Goal: Task Accomplishment & Management: Manage account settings

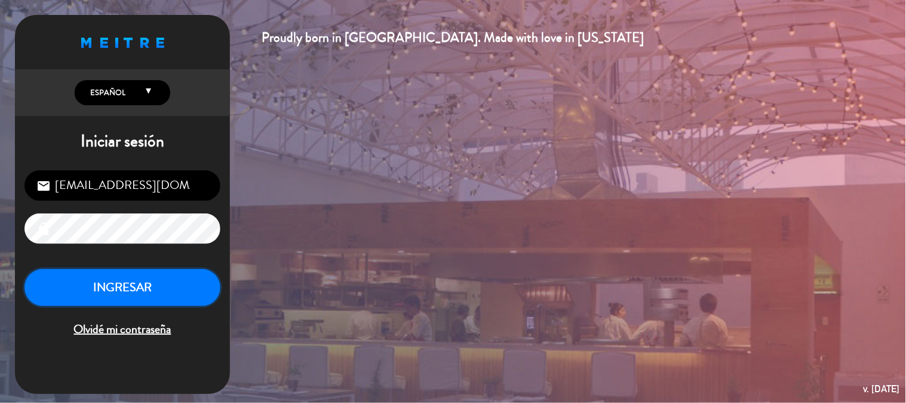
click at [150, 289] on button "INGRESAR" at bounding box center [122, 288] width 196 height 38
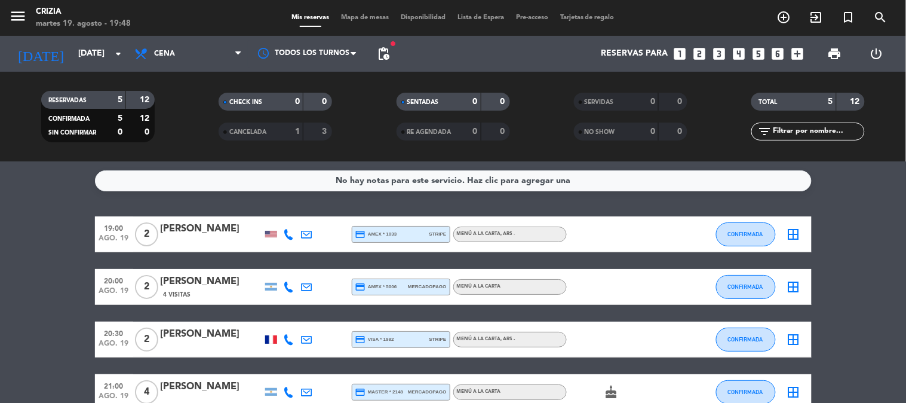
scroll to position [120, 0]
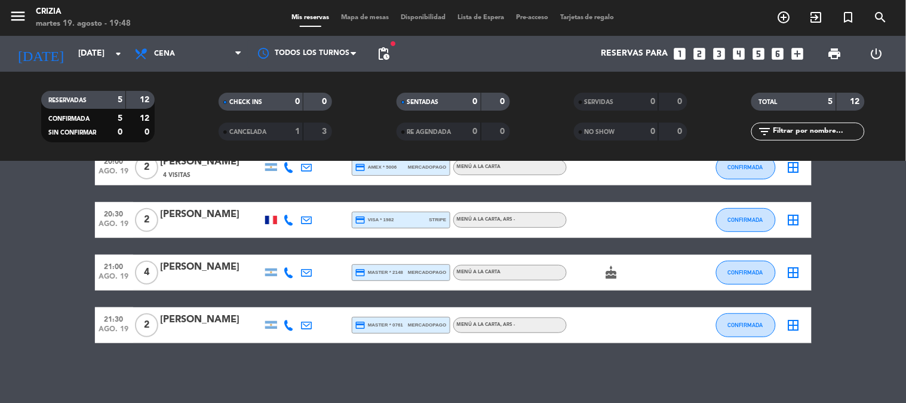
click at [883, 323] on bookings-row "19:00 [DATE] 2 [PERSON_NAME] credit_card amex * 1033 stripe MENÚ A LA CARTA , A…" at bounding box center [453, 220] width 906 height 246
click at [831, 277] on bookings-row "19:00 [DATE] 2 [PERSON_NAME] credit_card amex * 1033 stripe MENÚ A LA CARTA , A…" at bounding box center [453, 220] width 906 height 246
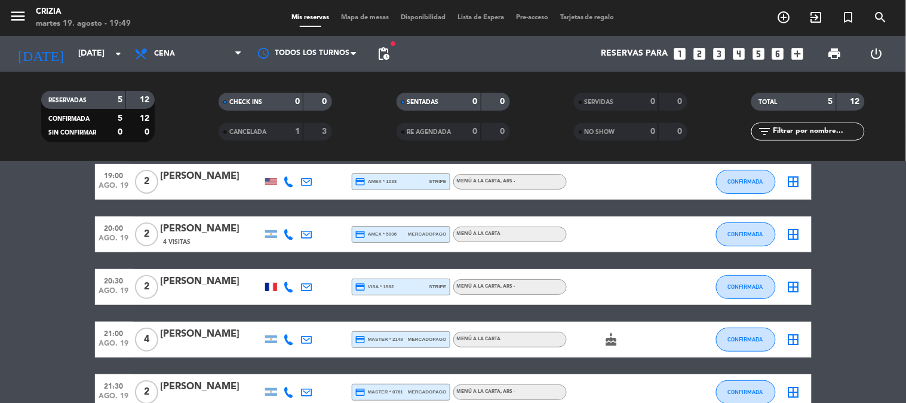
scroll to position [0, 0]
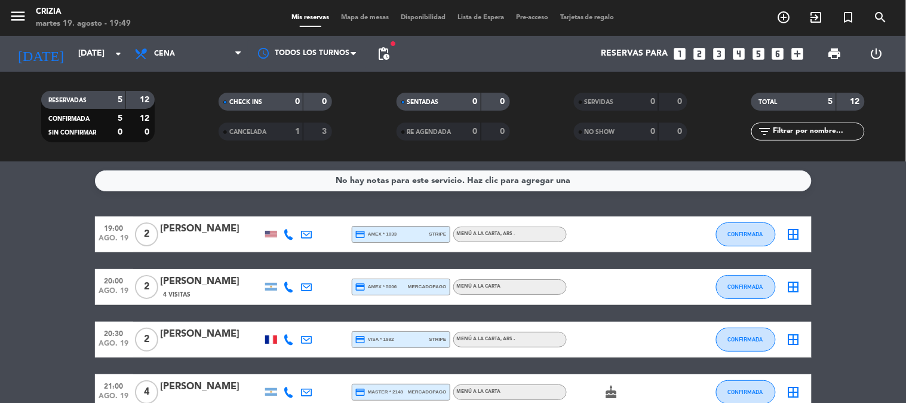
click at [607, 15] on span "Tarjetas de regalo" at bounding box center [588, 17] width 66 height 7
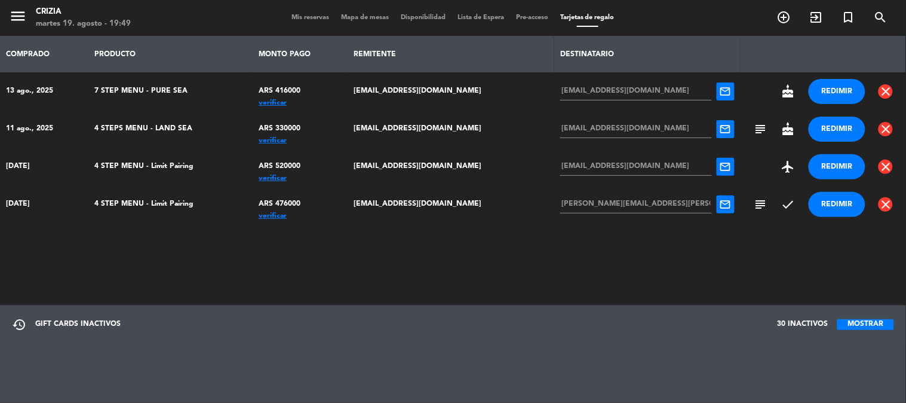
click at [785, 90] on span "cake" at bounding box center [789, 91] width 14 height 14
click at [753, 56] on th at bounding box center [824, 54] width 166 height 36
click at [879, 206] on span "close" at bounding box center [886, 204] width 14 height 14
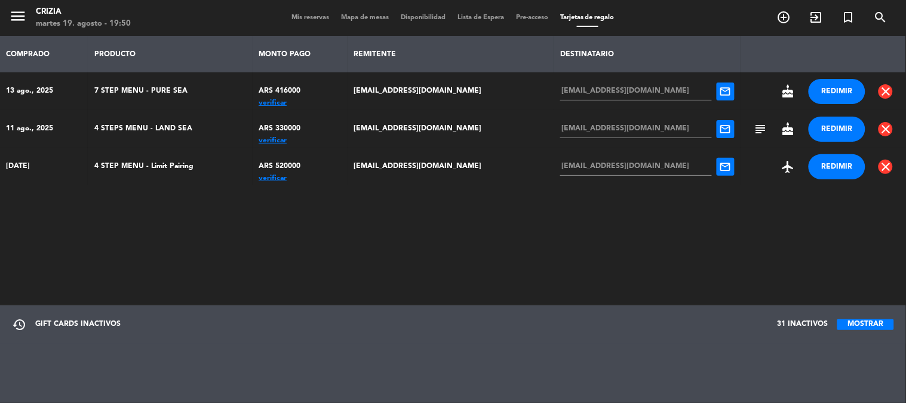
click at [289, 18] on span "Mis reservas" at bounding box center [311, 17] width 50 height 7
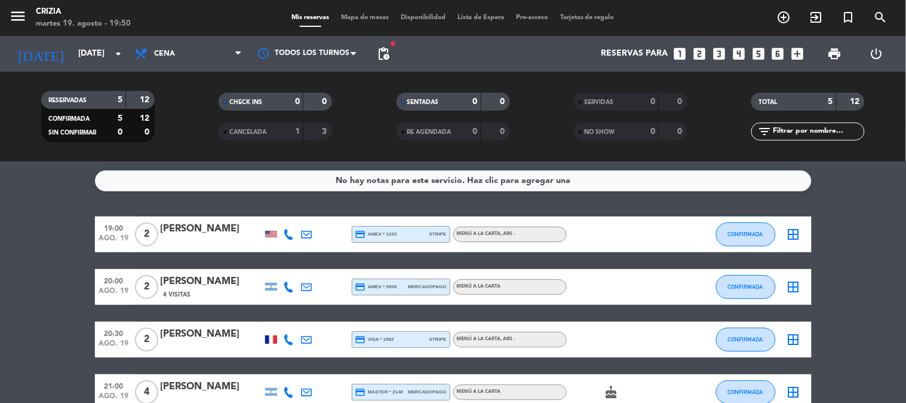
click at [9, 244] on bookings-row "19:00 [DATE] 2 [PERSON_NAME] credit_card amex * 1033 stripe MENÚ A LA CARTA , A…" at bounding box center [453, 339] width 906 height 246
click at [4, 225] on bookings-row "19:00 [DATE] 2 [PERSON_NAME] credit_card amex * 1033 stripe MENÚ A LA CARTA , A…" at bounding box center [453, 339] width 906 height 246
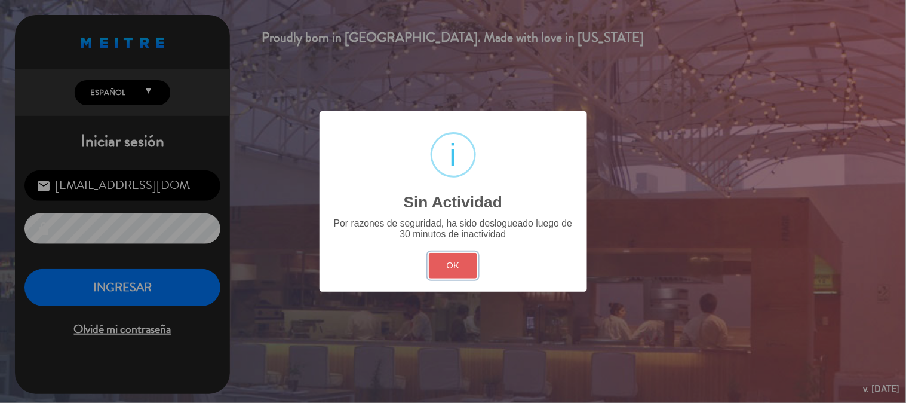
click at [444, 263] on button "OK" at bounding box center [453, 266] width 48 height 26
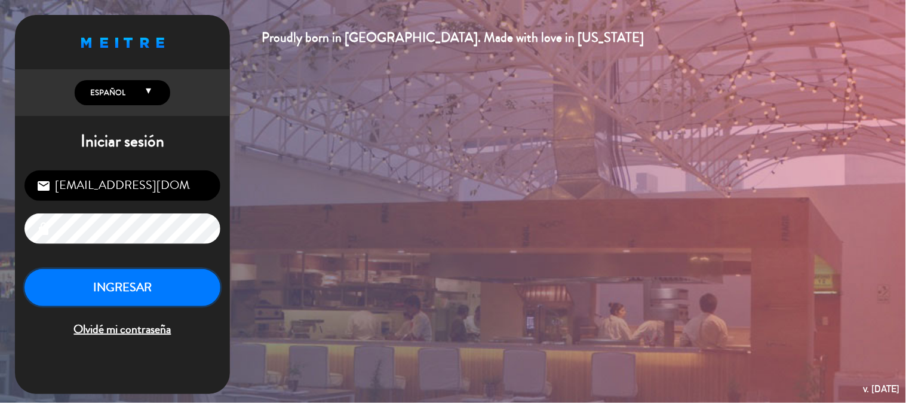
click at [121, 291] on button "INGRESAR" at bounding box center [122, 288] width 196 height 38
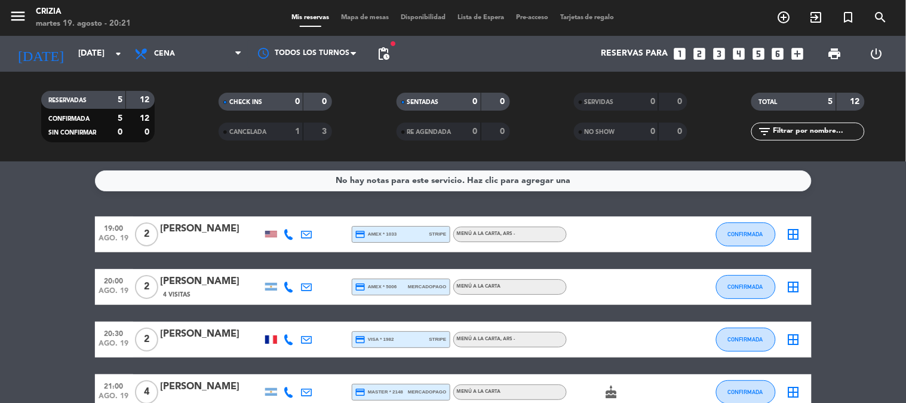
click at [30, 283] on bookings-row "19:00 [DATE] 2 [PERSON_NAME] credit_card amex * 1033 stripe MENÚ A LA CARTA , A…" at bounding box center [453, 339] width 906 height 246
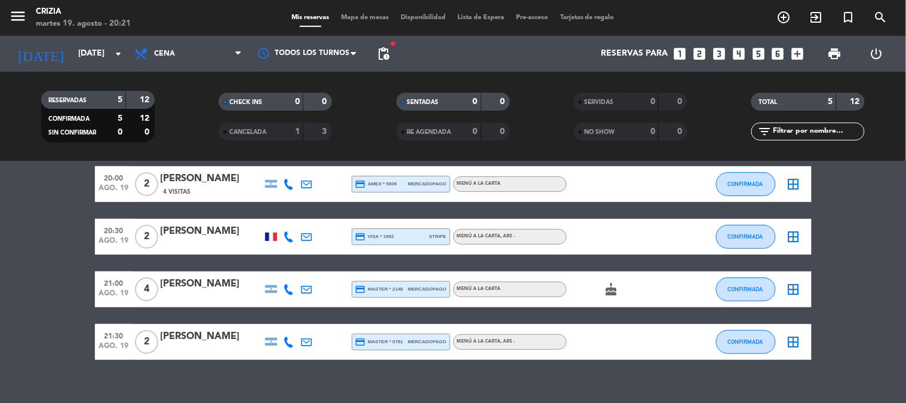
scroll to position [120, 0]
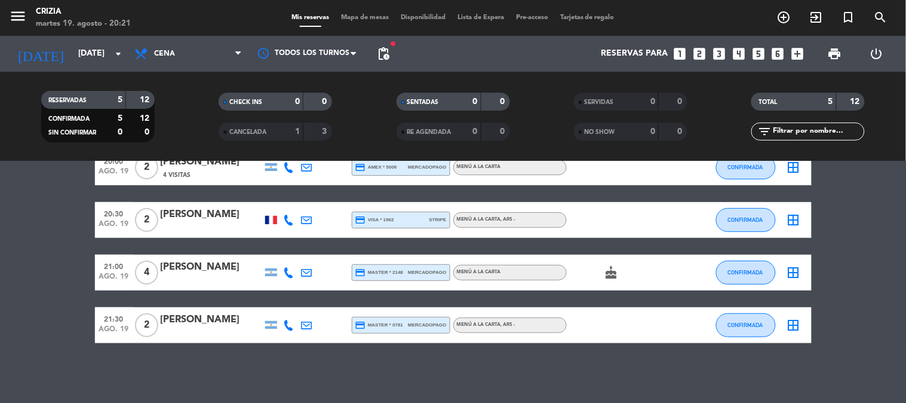
click at [287, 371] on div "No hay notas para este servicio. Haz clic para agregar una 19:00 [DATE] 2 [PERS…" at bounding box center [453, 281] width 906 height 241
click at [247, 134] on span "CANCELADA" at bounding box center [247, 132] width 37 height 6
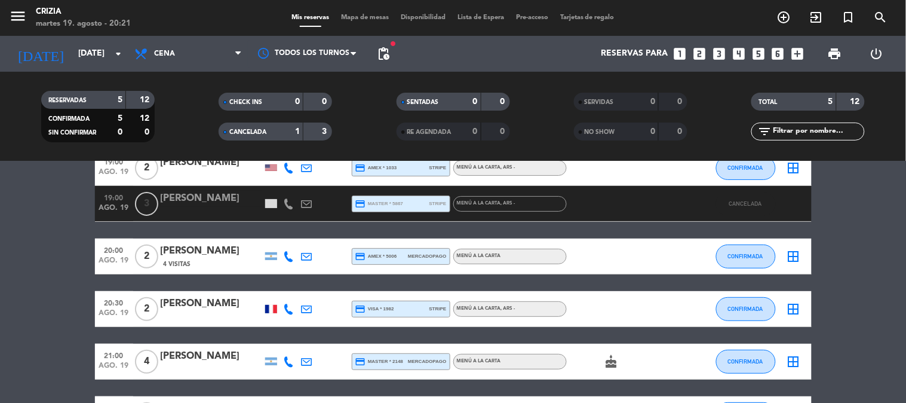
scroll to position [0, 0]
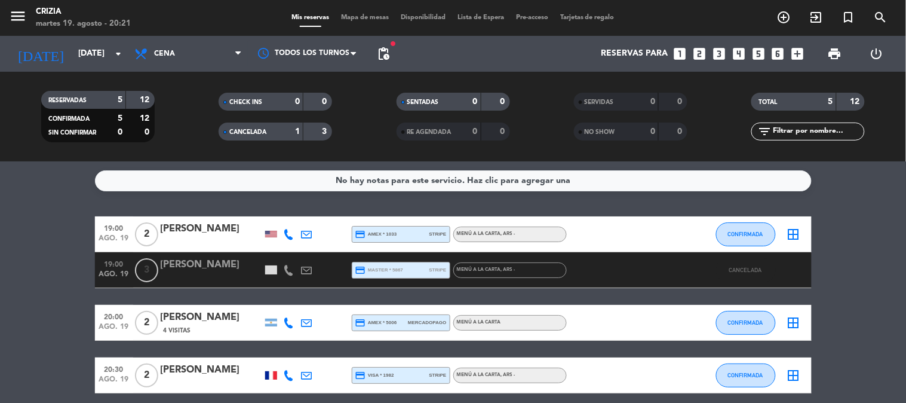
click at [301, 124] on div "CANCELADA 1 3" at bounding box center [276, 131] width 114 height 18
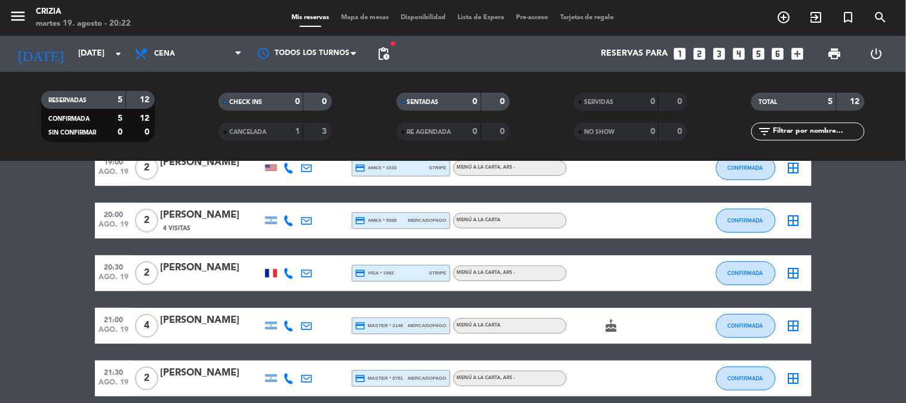
scroll to position [120, 0]
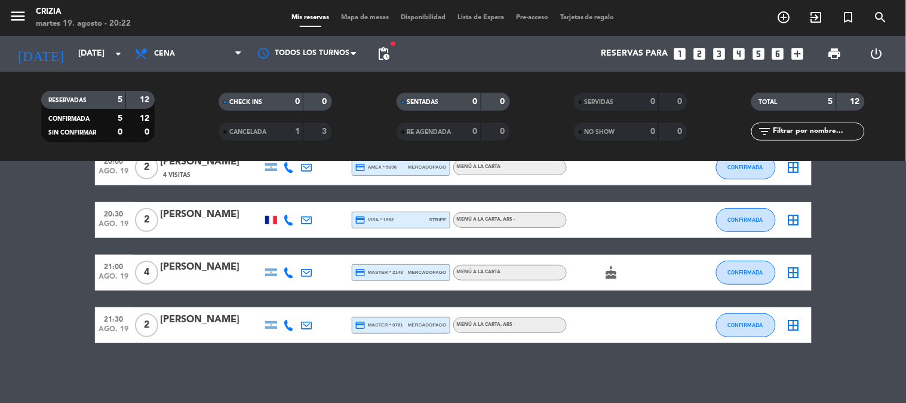
click at [618, 272] on icon "cake" at bounding box center [612, 272] width 14 height 14
click at [833, 307] on bookings-row "19:00 [DATE] 2 [PERSON_NAME] credit_card amex * 1033 stripe MENÚ A LA CARTA , A…" at bounding box center [453, 220] width 906 height 246
click at [103, 48] on input "[DATE]" at bounding box center [129, 54] width 114 height 22
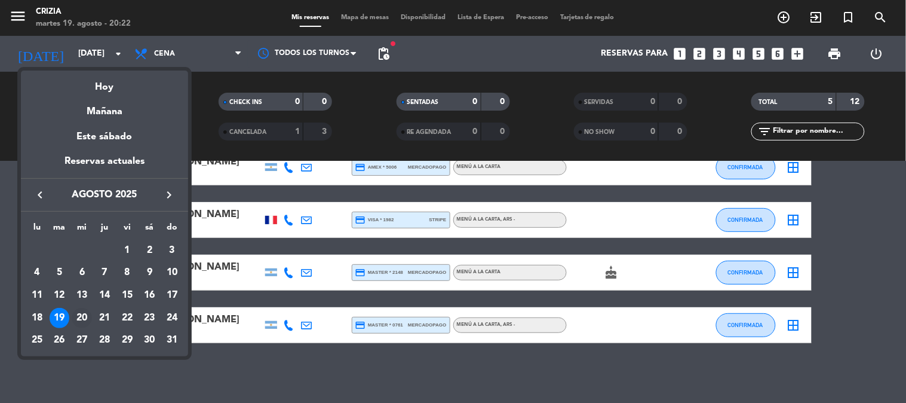
click at [88, 312] on div "20" at bounding box center [82, 318] width 20 height 20
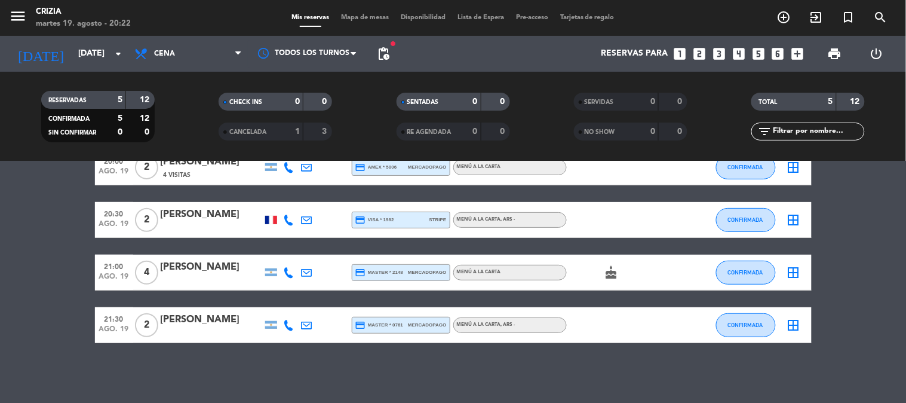
type input "mié. 20 ago."
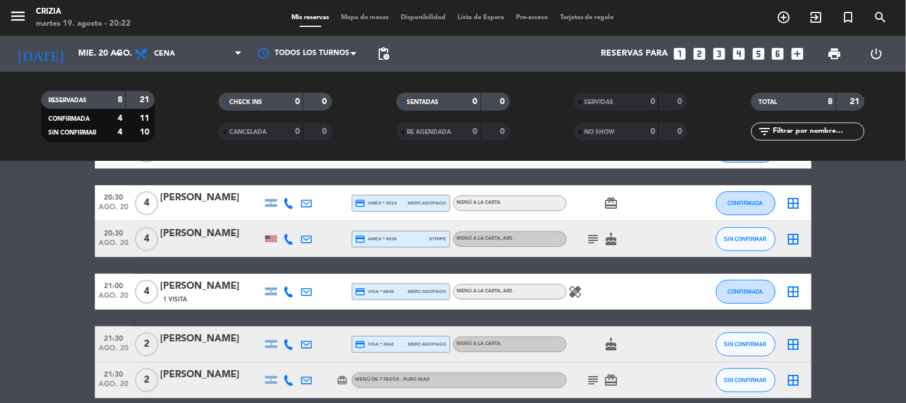
scroll to position [186, 0]
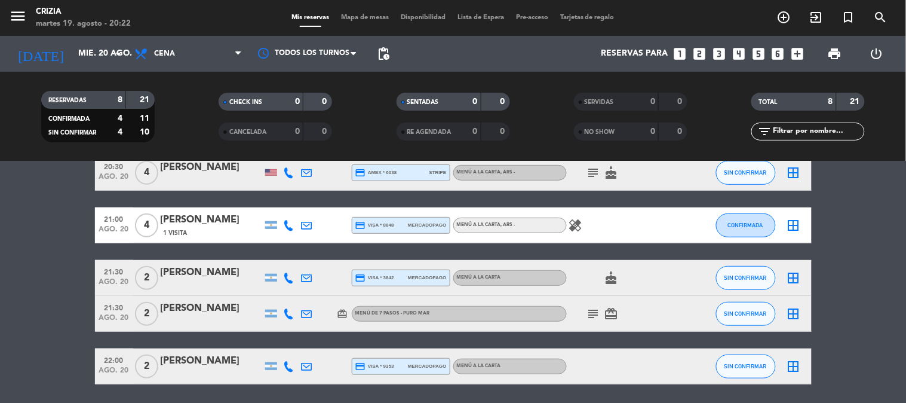
click at [595, 309] on icon "subject" at bounding box center [594, 314] width 14 height 14
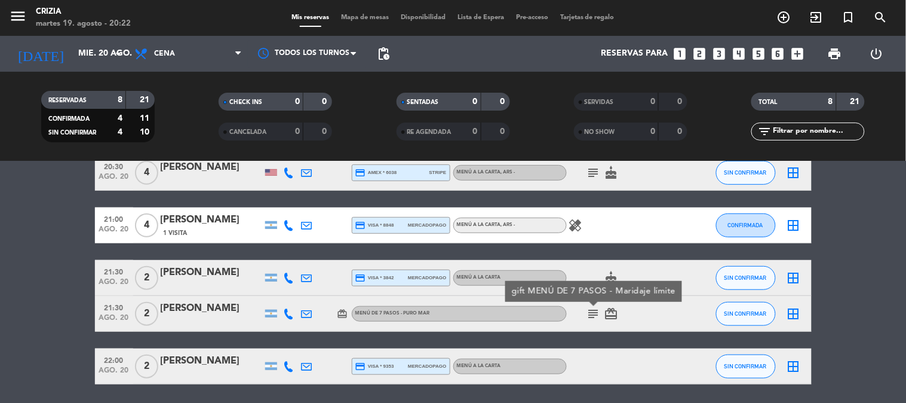
click at [617, 313] on icon "card_giftcard" at bounding box center [612, 314] width 14 height 14
click at [819, 289] on bookings-row "19:30 [DATE] 1 [PERSON_NAME] credit_card visa * 1963 stripe MENÚ DE 7 PASOS - P…" at bounding box center [453, 207] width 906 height 354
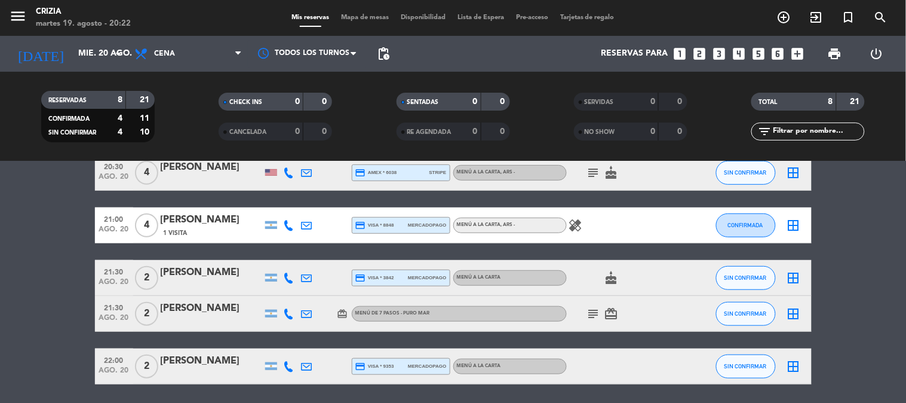
click at [592, 307] on icon "subject" at bounding box center [594, 314] width 14 height 14
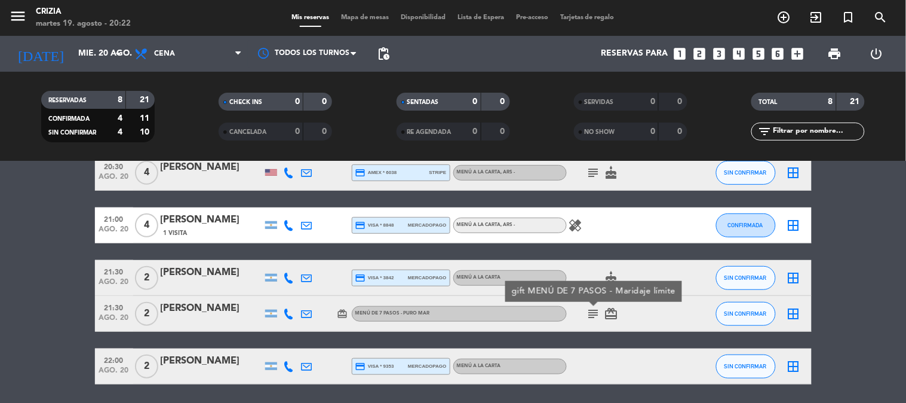
click at [464, 315] on div "MENÚ DE 7 PASOS - PURO MAR" at bounding box center [459, 314] width 215 height 16
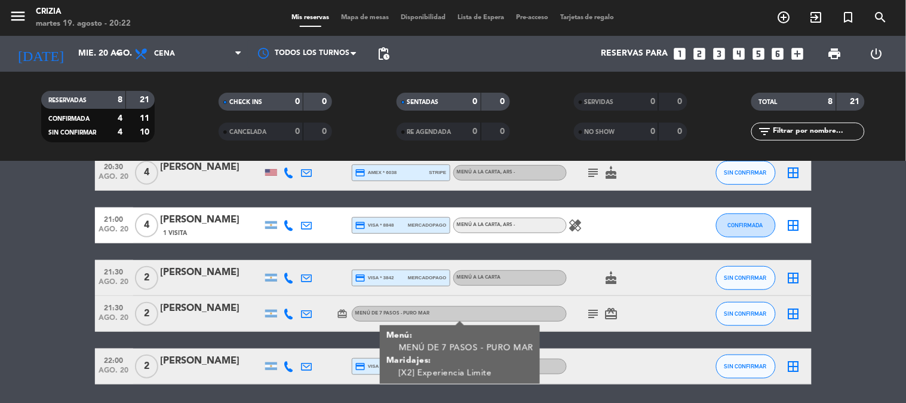
scroll to position [227, 0]
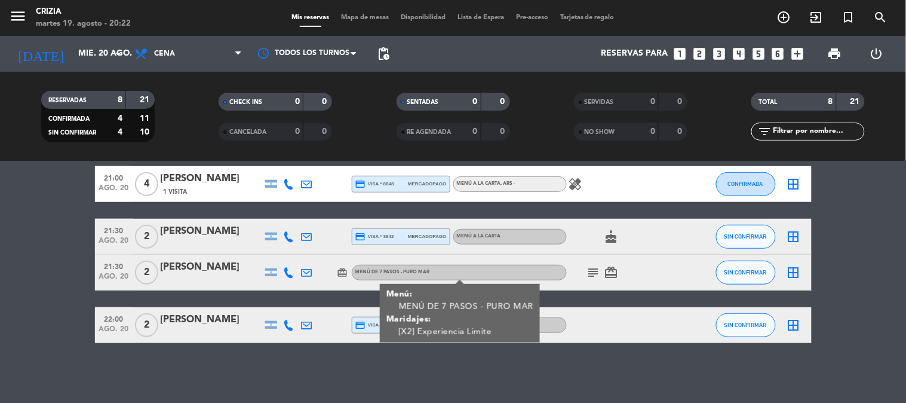
click at [482, 351] on div "No hay notas para este servicio. Haz clic para agregar una 19:30 [DATE] 1 [PERS…" at bounding box center [453, 281] width 906 height 241
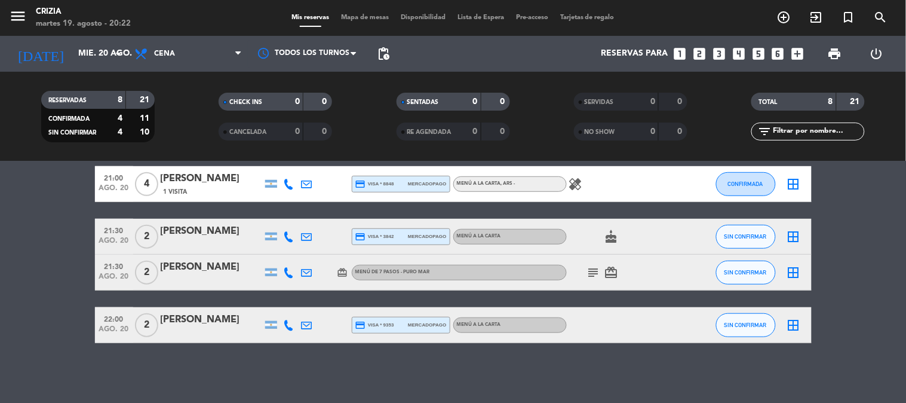
click at [887, 277] on bookings-row "19:30 [DATE] 1 [PERSON_NAME] credit_card visa * 1963 stripe MENÚ DE 7 PASOS - P…" at bounding box center [453, 166] width 906 height 354
click at [865, 264] on bookings-row "19:30 [DATE] 1 [PERSON_NAME] credit_card visa * 1963 stripe MENÚ DE 7 PASOS - P…" at bounding box center [453, 166] width 906 height 354
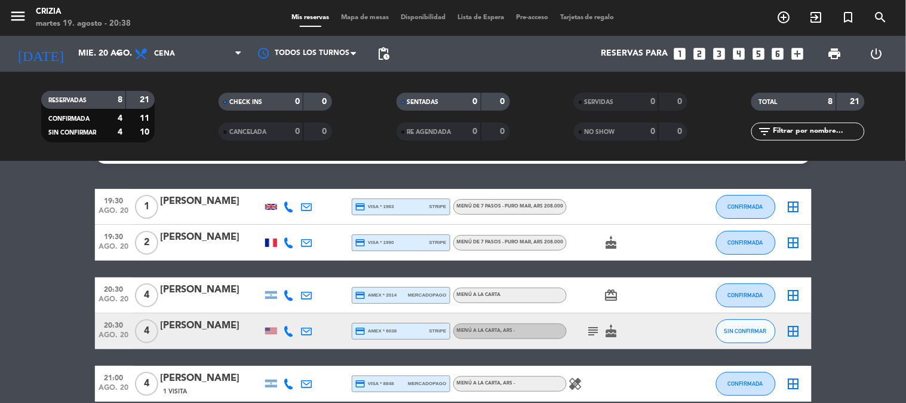
scroll to position [0, 0]
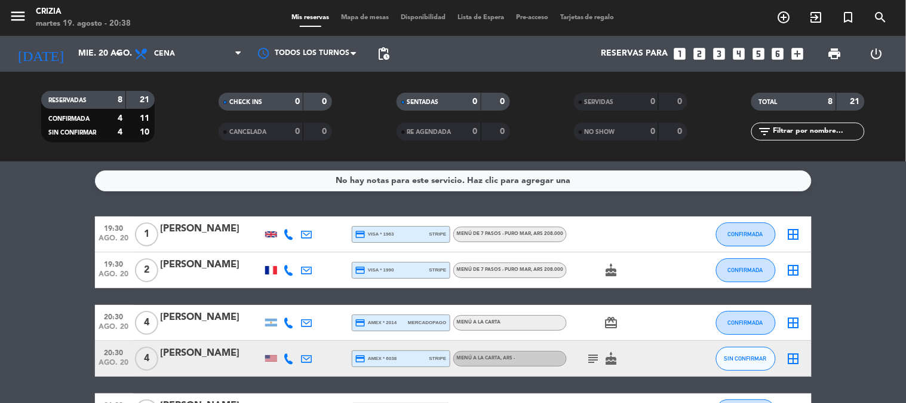
click at [881, 213] on div "No hay notas para este servicio. Haz clic para agregar una 19:30 [DATE] 1 [PERS…" at bounding box center [453, 281] width 906 height 241
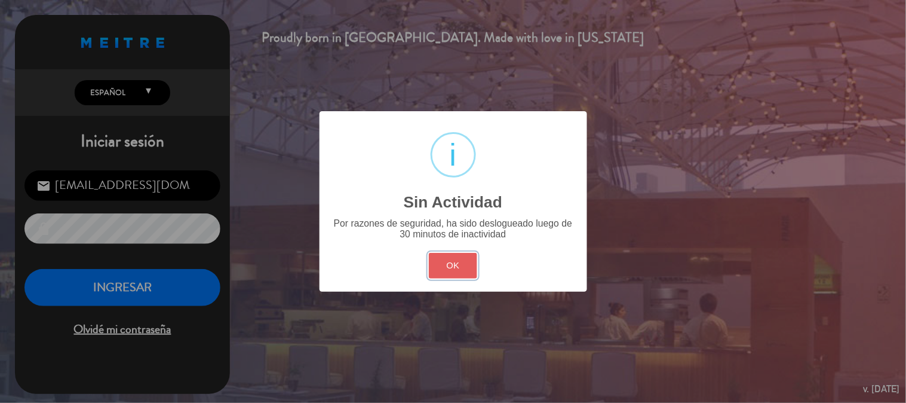
click at [451, 260] on button "OK" at bounding box center [453, 266] width 48 height 26
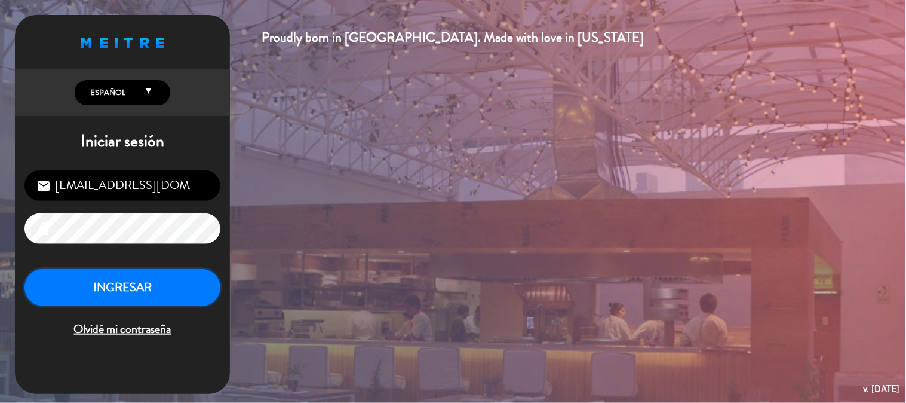
click at [163, 292] on button "INGRESAR" at bounding box center [122, 288] width 196 height 38
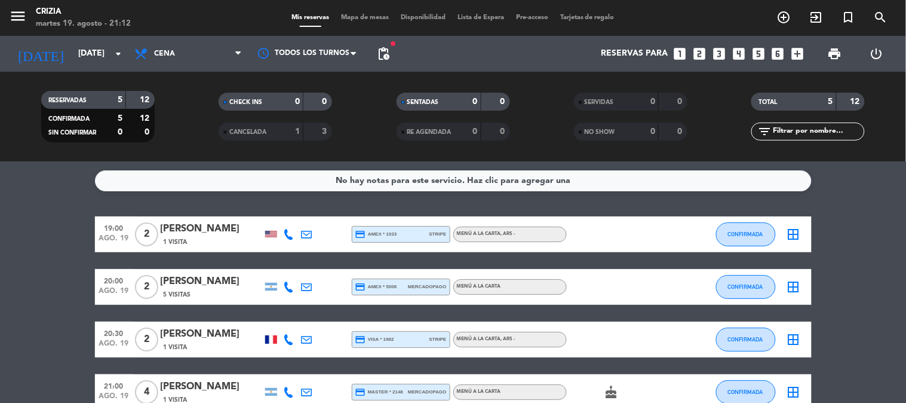
scroll to position [120, 0]
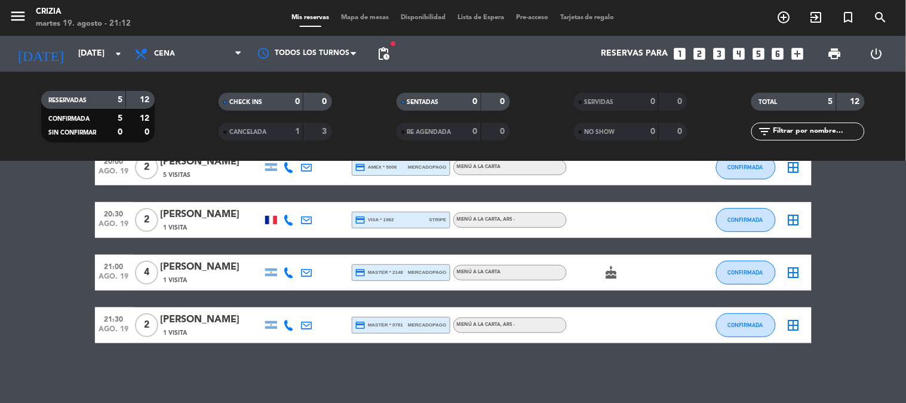
click at [188, 370] on div "No hay notas para este servicio. Haz clic para agregar una 19:00 [DATE] 2 [PERS…" at bounding box center [453, 281] width 906 height 241
click at [881, 319] on bookings-row "19:00 [DATE] 2 [PERSON_NAME] 1 Visita credit_card amex * 1033 stripe MENÚ A LA …" at bounding box center [453, 220] width 906 height 246
